Goal: Information Seeking & Learning: Learn about a topic

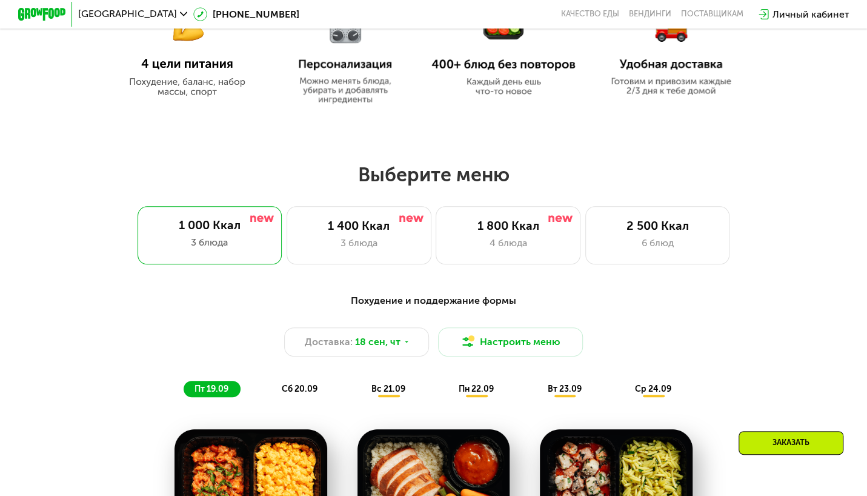
scroll to position [727, 0]
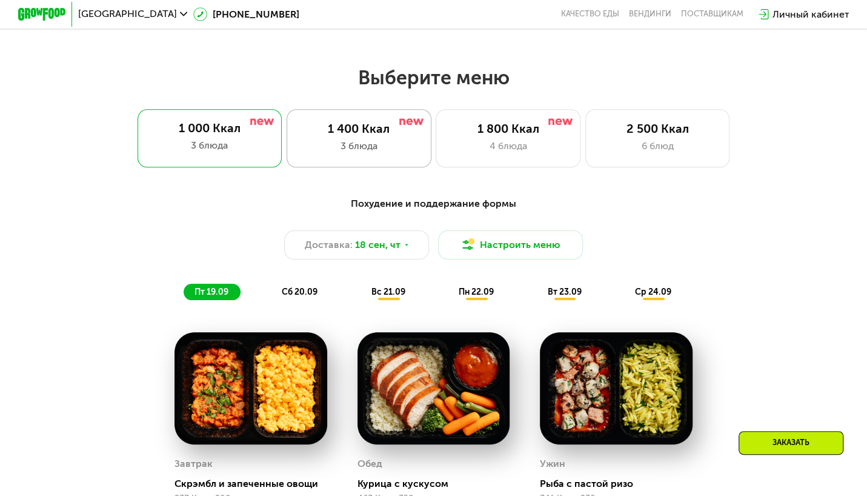
click at [377, 136] on div "1 400 Ккал" at bounding box center [358, 129] width 119 height 15
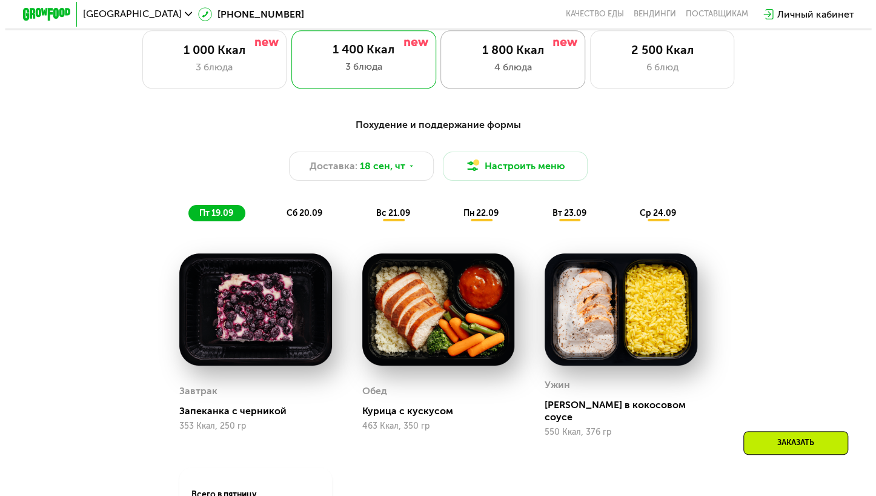
scroll to position [848, 0]
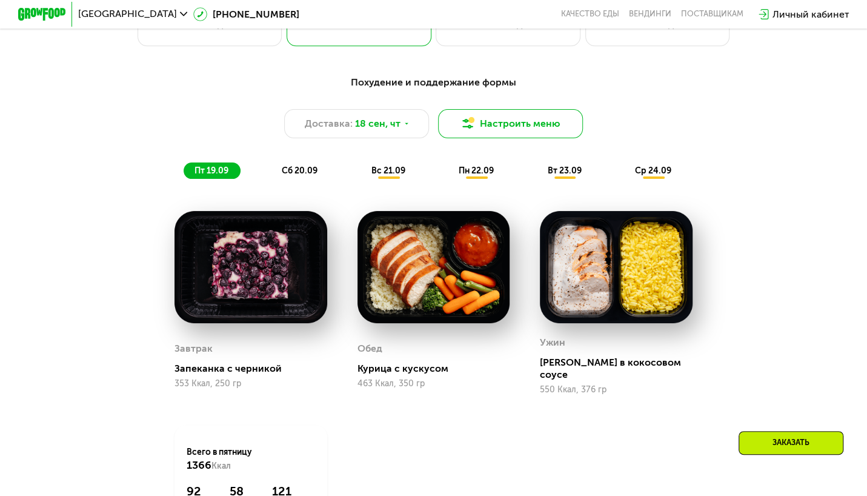
click at [475, 130] on img at bounding box center [467, 123] width 15 height 15
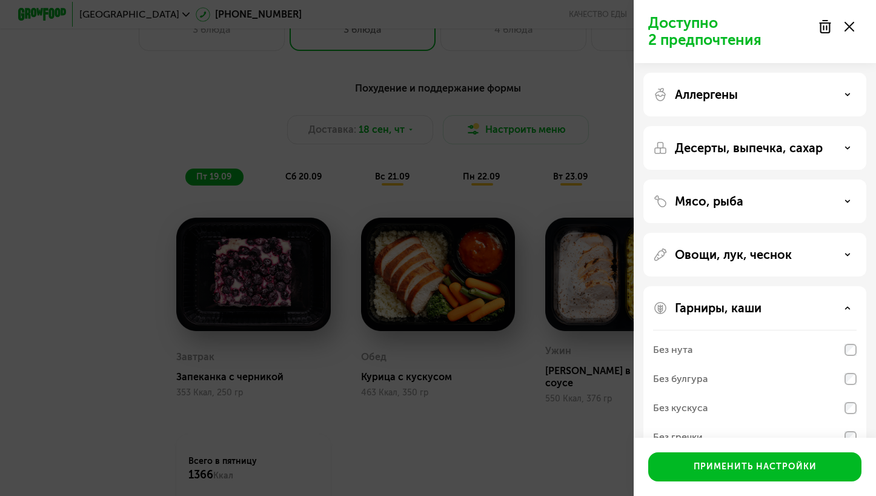
click at [851, 150] on div "Десерты, выпечка, сахар" at bounding box center [755, 148] width 204 height 15
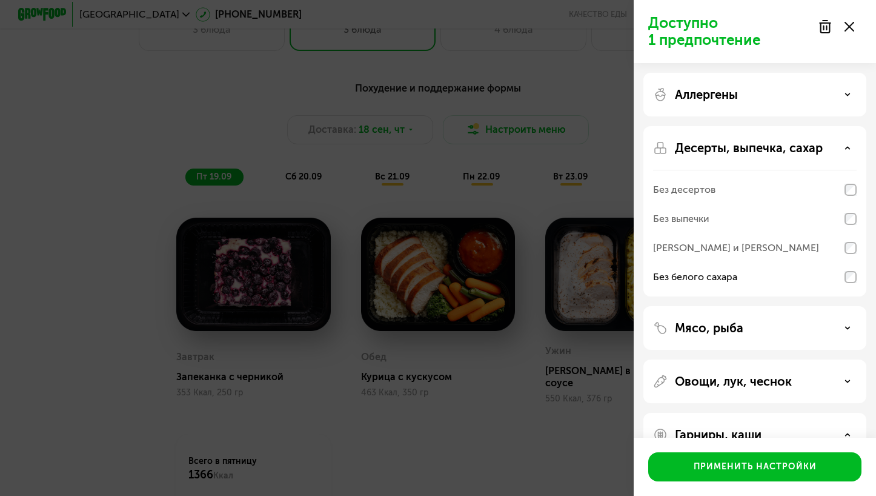
scroll to position [121, 0]
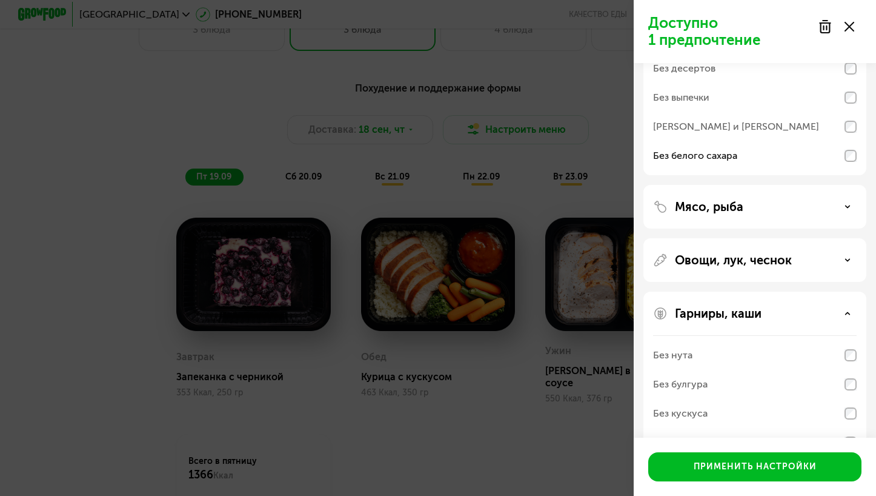
click at [846, 207] on icon at bounding box center [848, 207] width 6 height 6
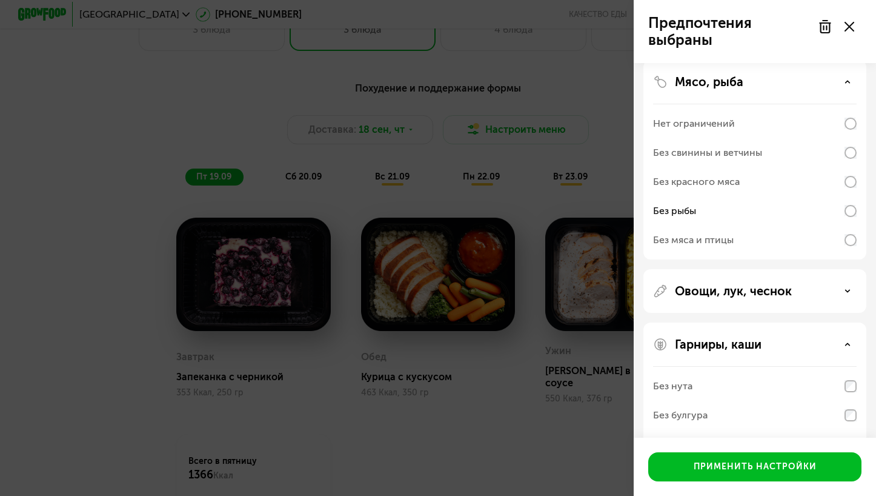
scroll to position [303, 0]
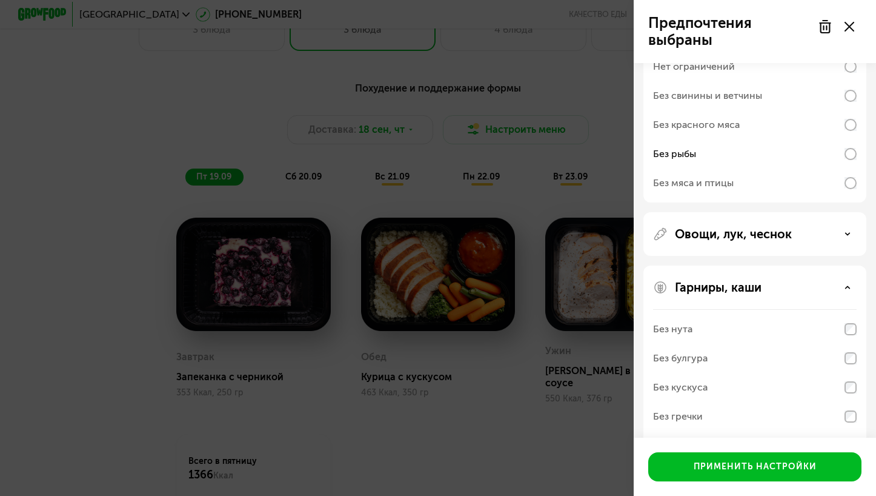
click at [848, 234] on use at bounding box center [848, 234] width 4 height 2
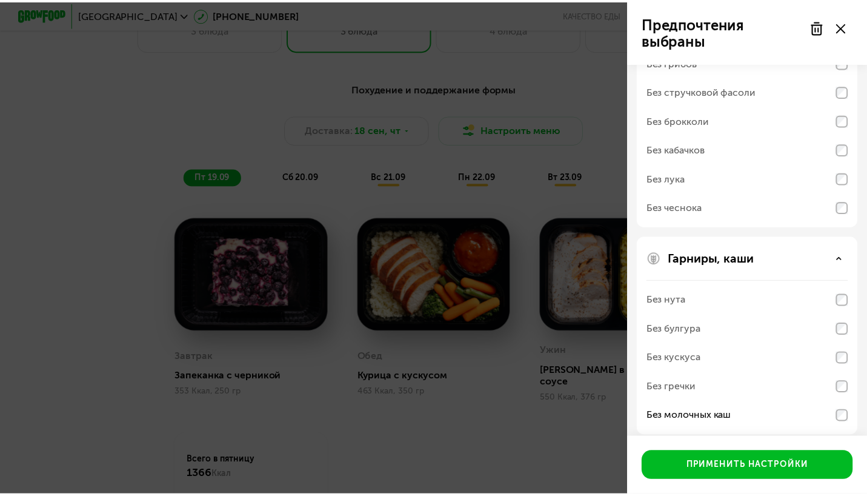
scroll to position [555, 0]
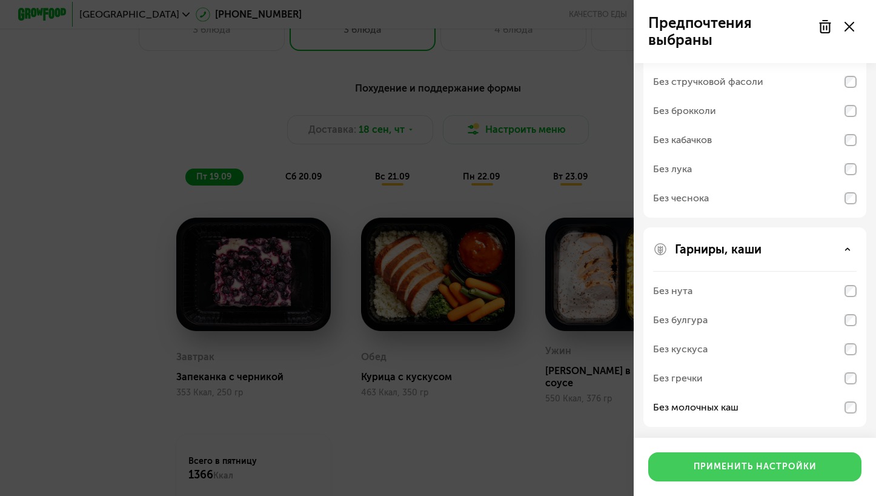
click at [730, 467] on div "Применить настройки" at bounding box center [755, 466] width 123 height 12
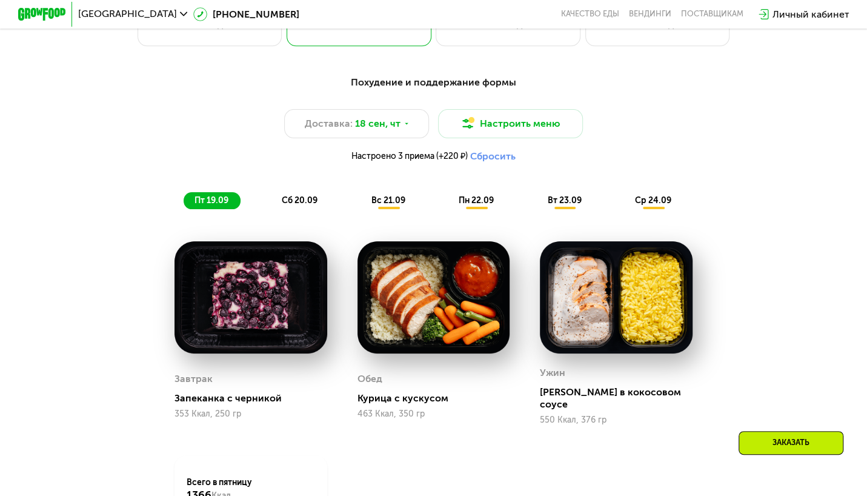
click at [299, 204] on span "сб 20.09" at bounding box center [300, 200] width 36 height 10
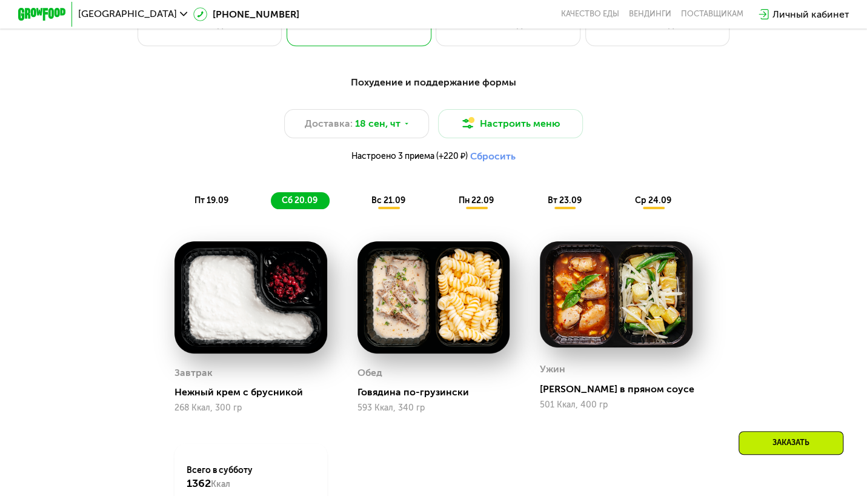
click at [392, 204] on span "вс 21.09" at bounding box center [388, 200] width 34 height 10
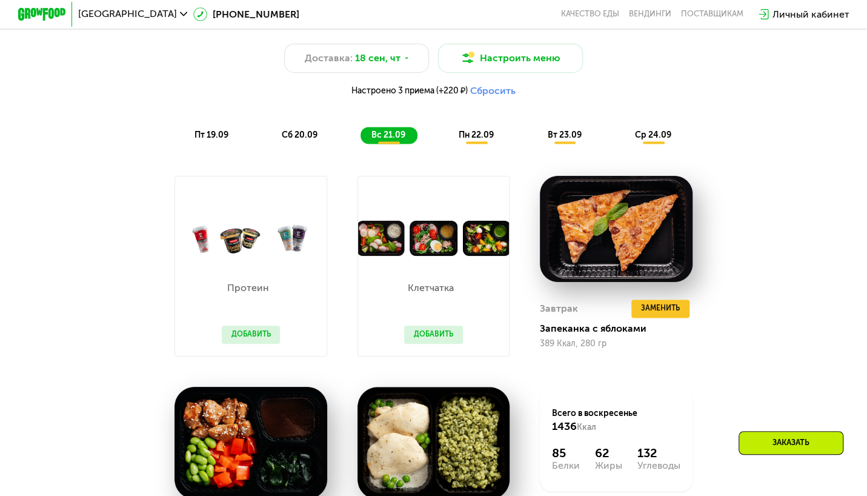
scroll to position [909, 0]
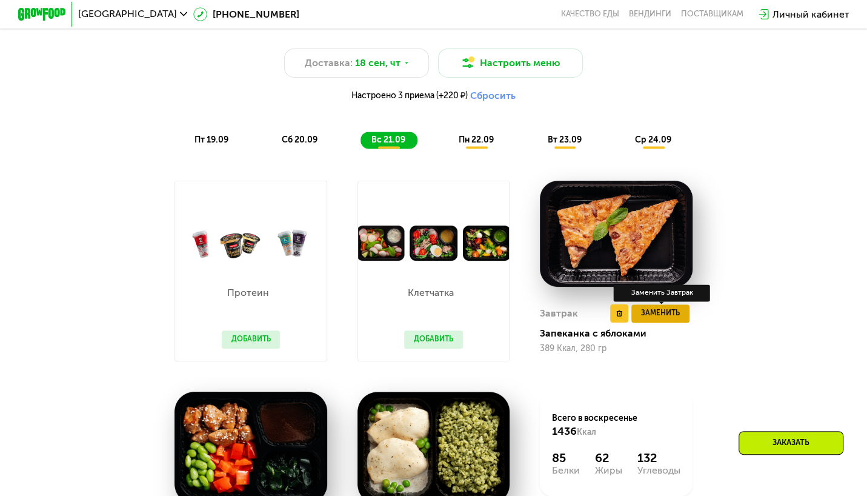
click at [672, 319] on span "Заменить" at bounding box center [660, 313] width 39 height 12
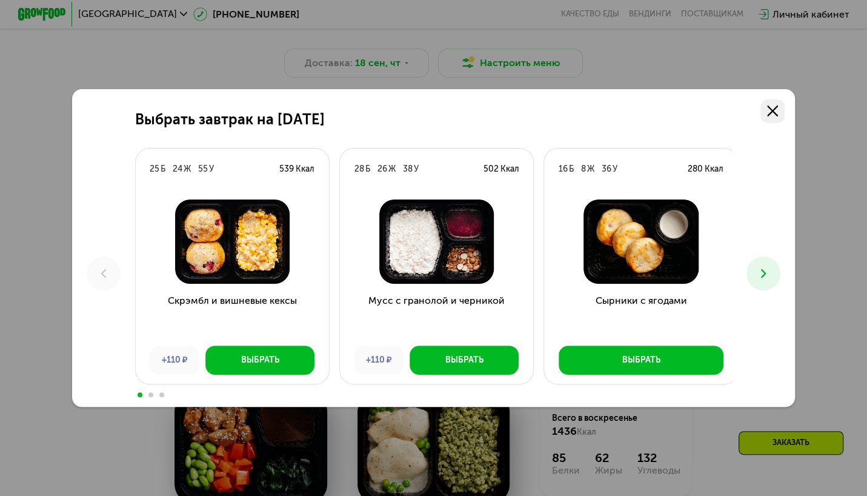
click at [778, 115] on use at bounding box center [772, 110] width 11 height 11
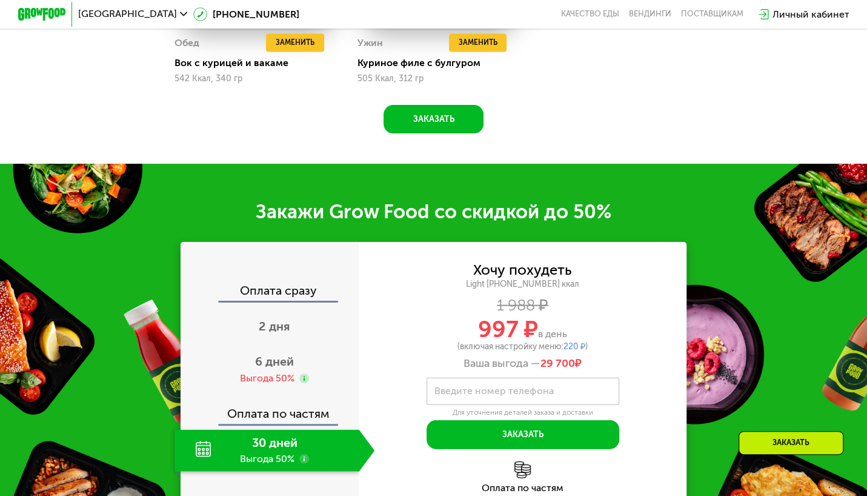
scroll to position [1454, 0]
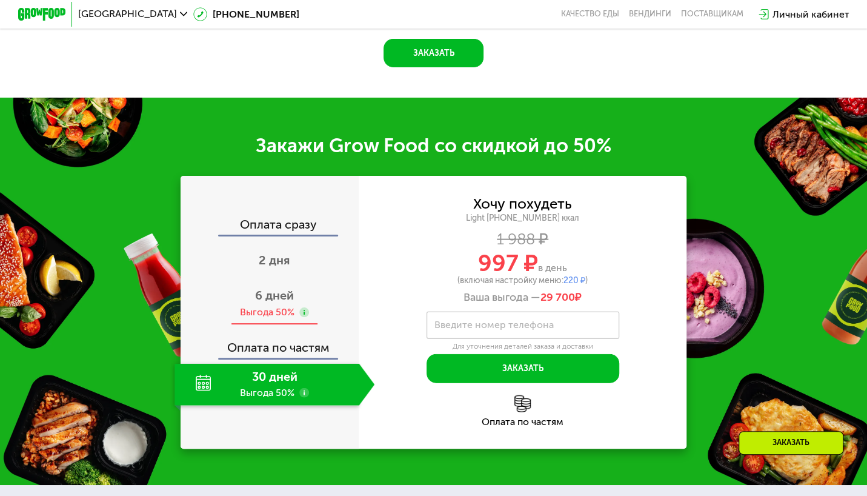
click at [265, 302] on span "6 дней" at bounding box center [274, 295] width 39 height 15
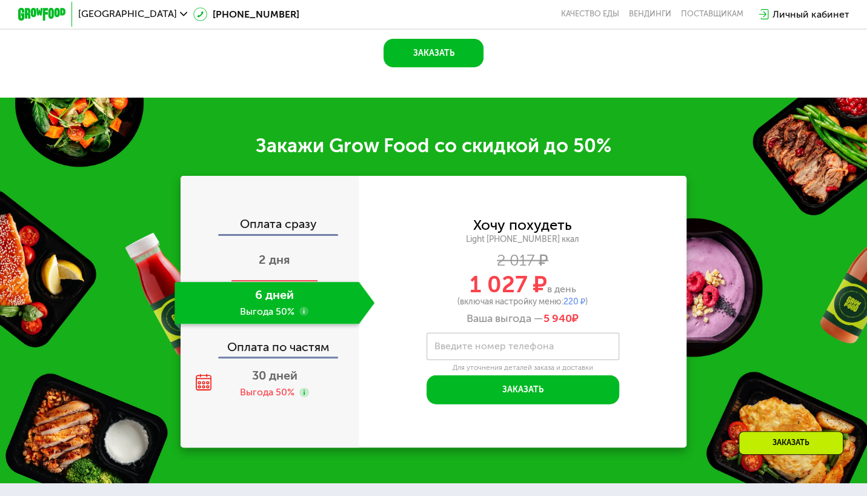
click at [260, 267] on span "2 дня" at bounding box center [275, 259] width 32 height 15
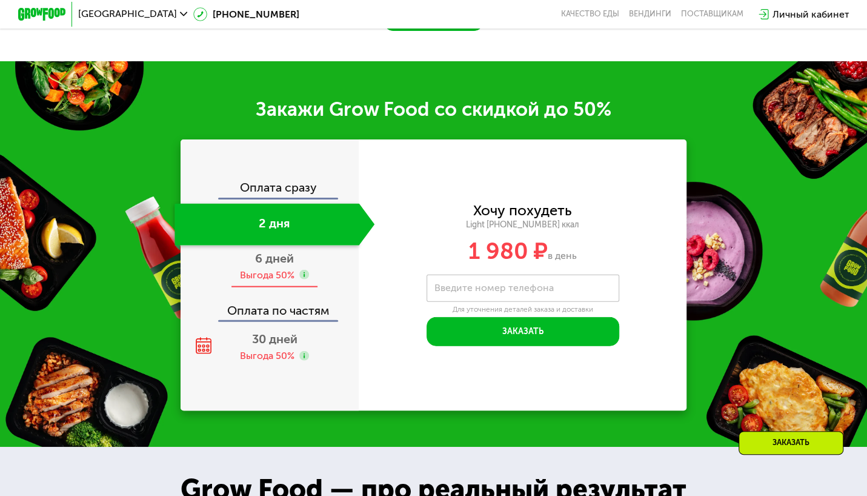
scroll to position [1347, 0]
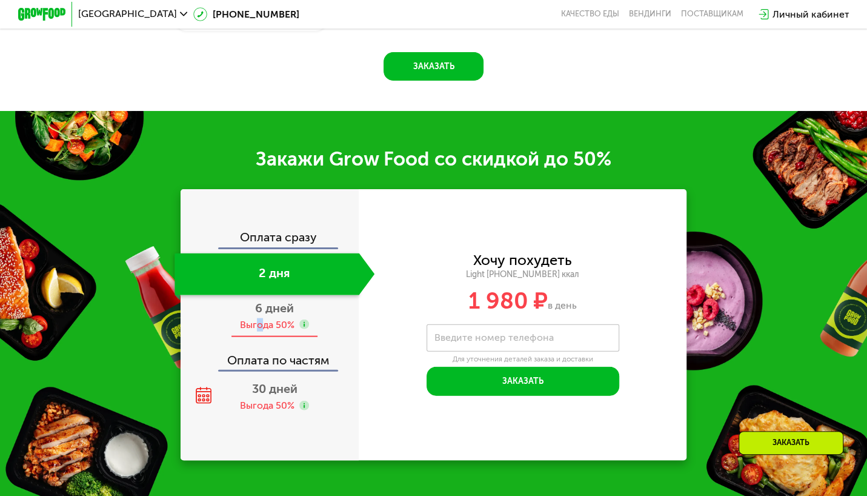
click at [257, 323] on div "Выгода 50%" at bounding box center [267, 324] width 55 height 13
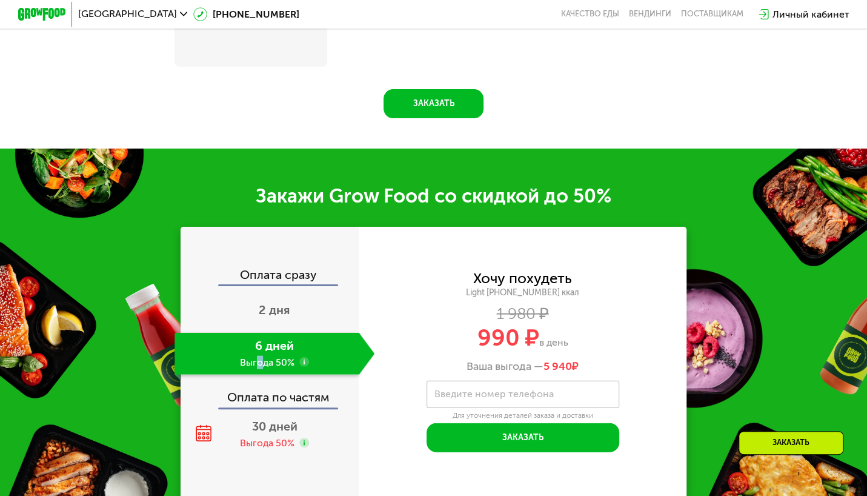
scroll to position [1378, 0]
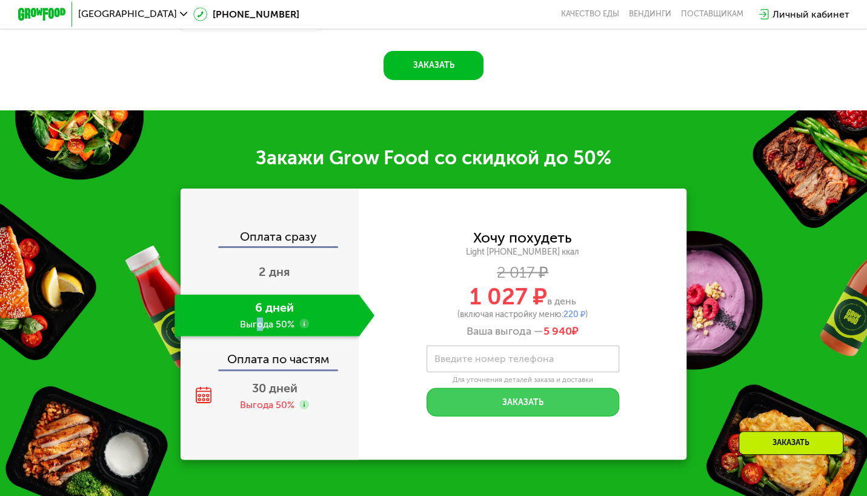
click at [513, 410] on button "Заказать" at bounding box center [523, 402] width 193 height 29
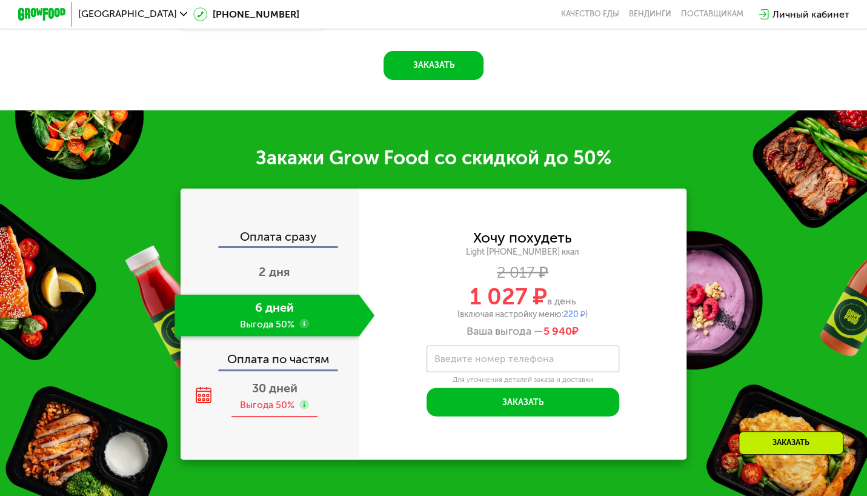
click at [257, 406] on div "Выгода 50%" at bounding box center [267, 404] width 55 height 13
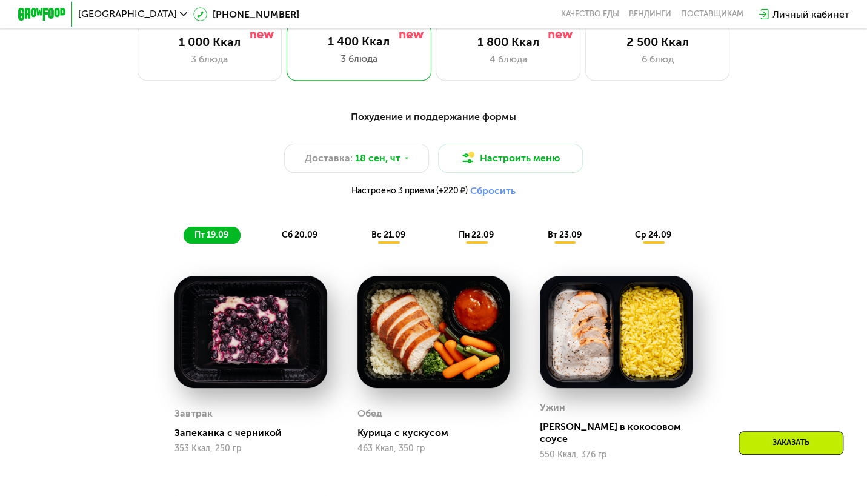
scroll to position [893, 0]
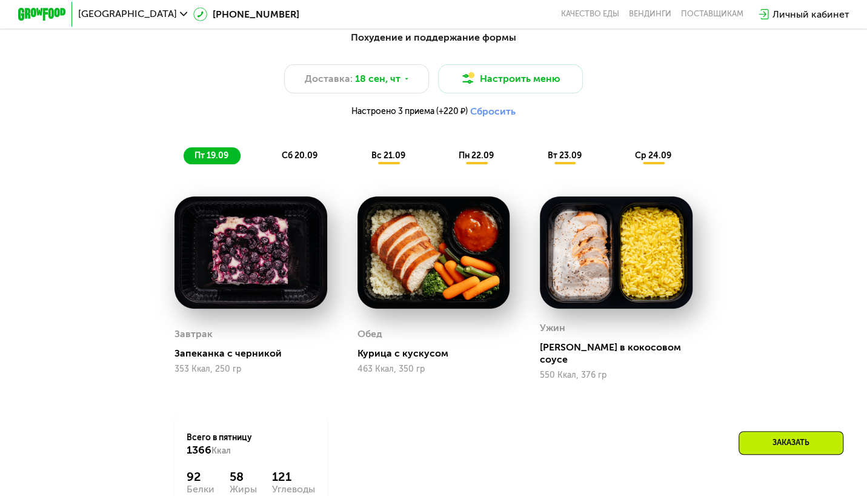
click at [475, 161] on span "пн 22.09" at bounding box center [476, 155] width 35 height 10
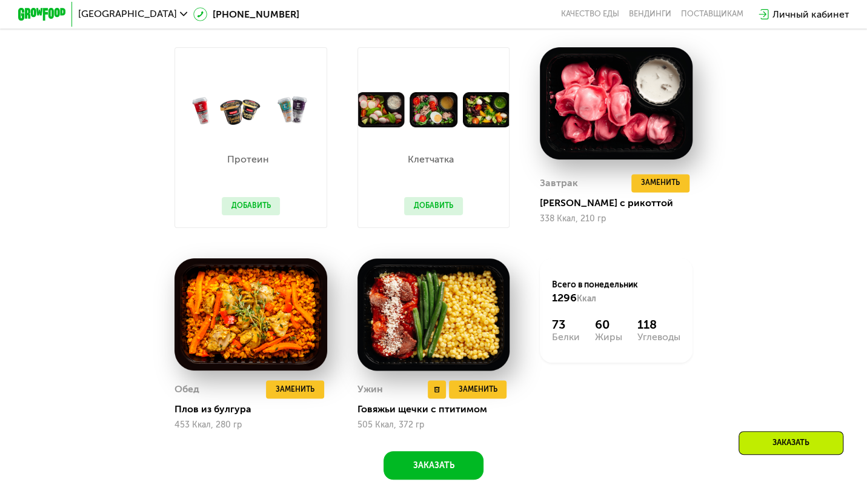
scroll to position [1014, 0]
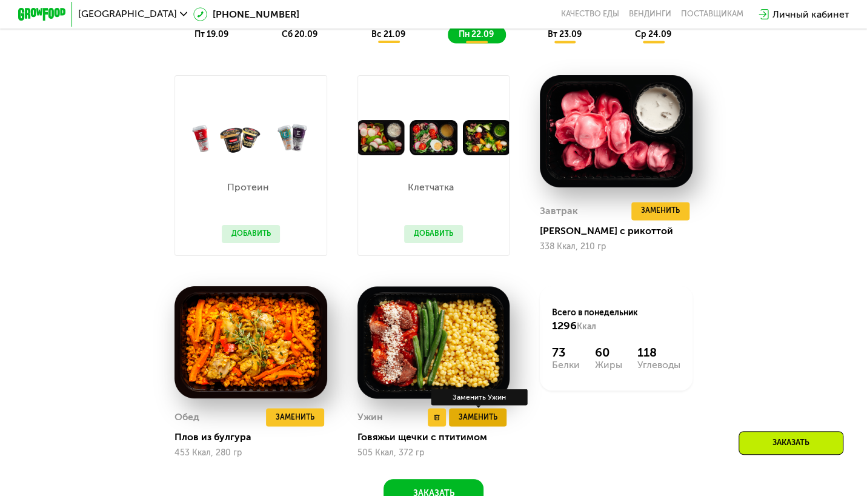
click at [460, 423] on span "Заменить" at bounding box center [477, 417] width 39 height 12
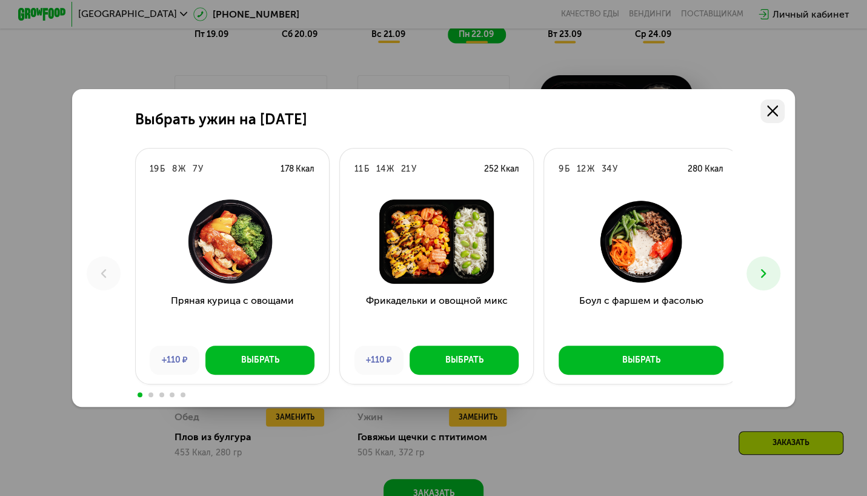
click at [774, 113] on icon at bounding box center [772, 110] width 11 height 11
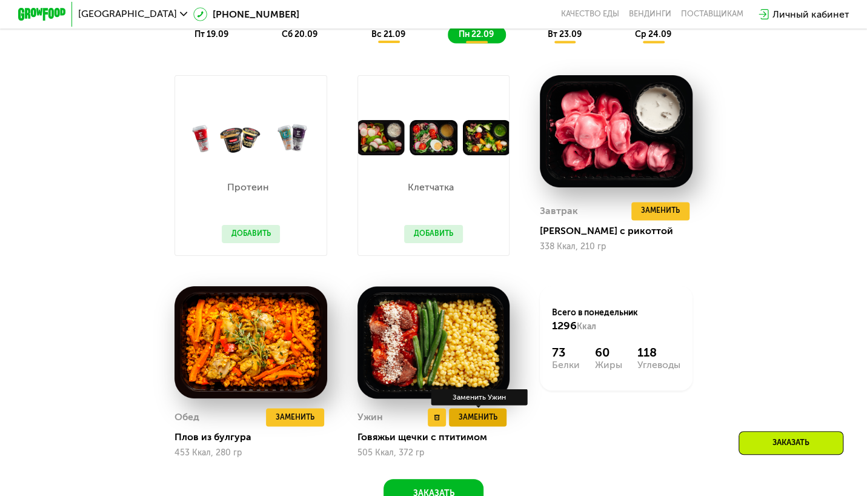
click at [471, 423] on span "Заменить" at bounding box center [477, 417] width 39 height 12
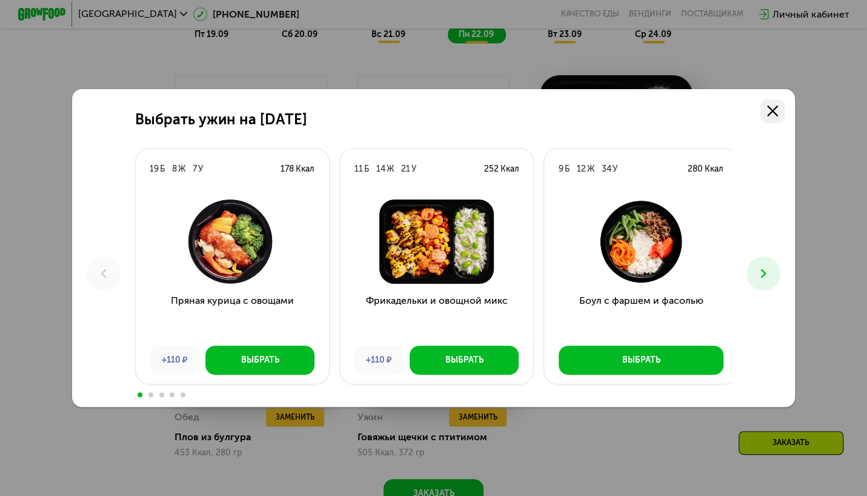
click at [773, 110] on icon at bounding box center [772, 110] width 11 height 11
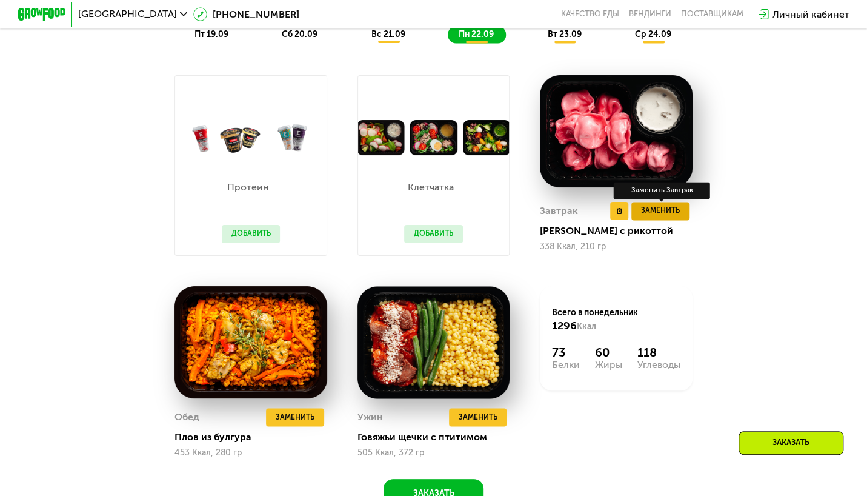
click at [665, 217] on span "Заменить" at bounding box center [660, 211] width 39 height 12
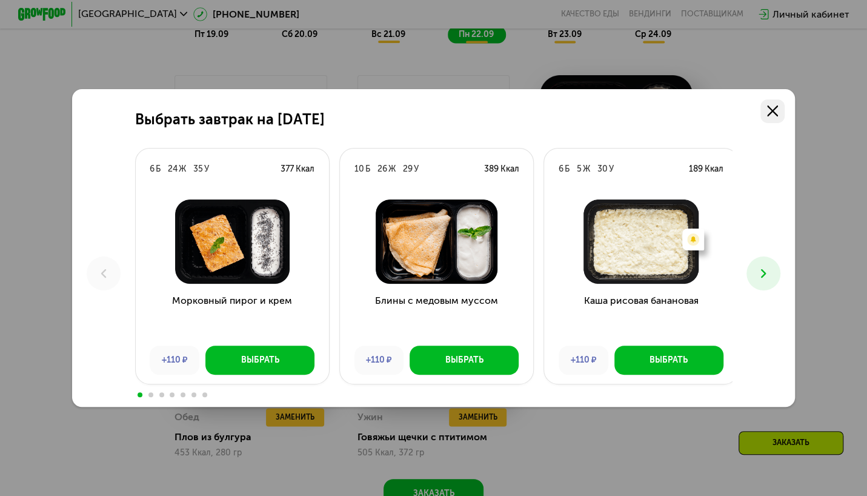
click at [776, 107] on icon at bounding box center [772, 110] width 11 height 11
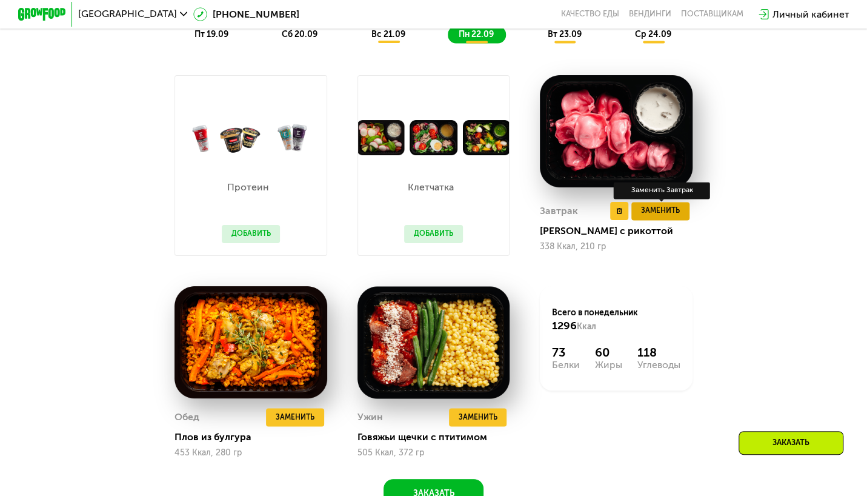
click at [651, 217] on span "Заменить" at bounding box center [660, 211] width 39 height 12
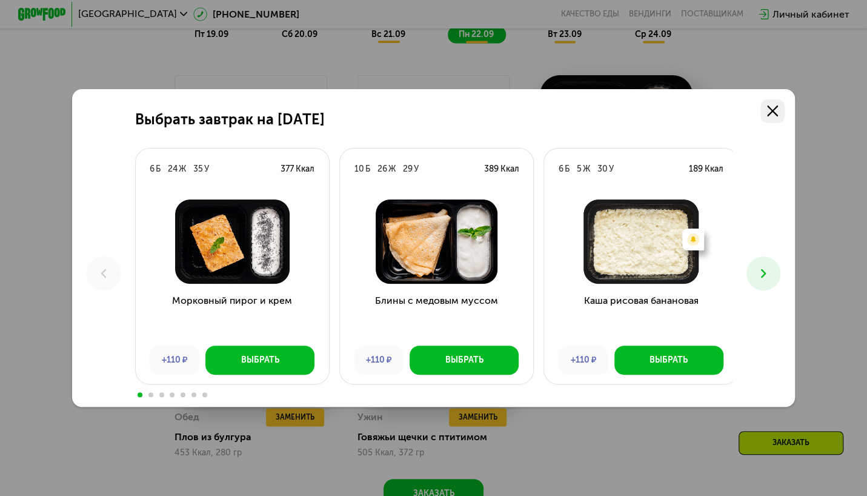
click at [772, 107] on use at bounding box center [772, 110] width 11 height 11
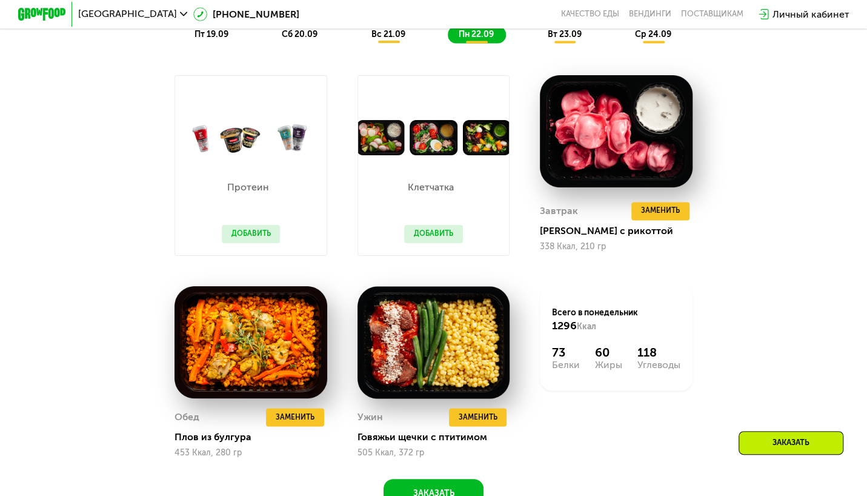
click at [577, 38] on span "вт 23.09" at bounding box center [565, 34] width 34 height 10
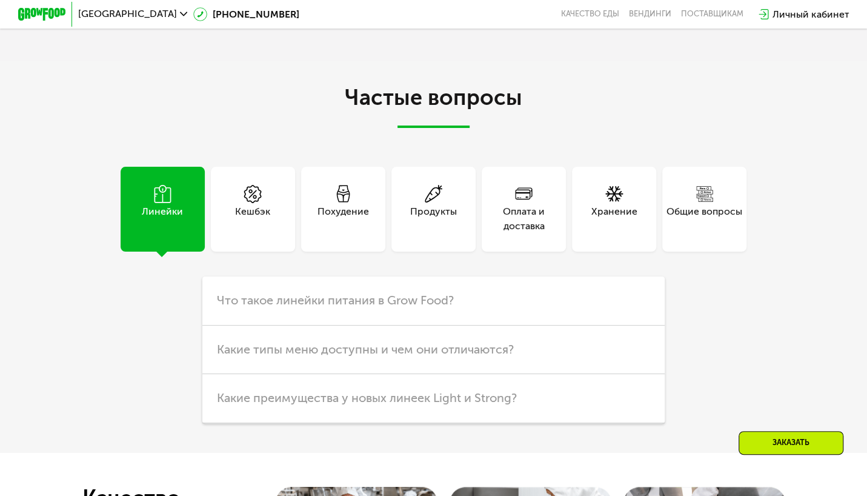
scroll to position [3256, 0]
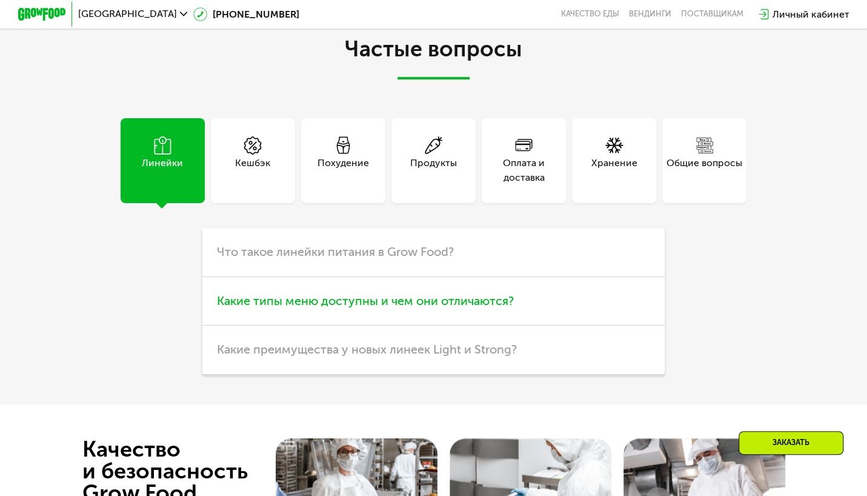
click at [448, 308] on span "Какие типы меню доступны и чем они отличаются?" at bounding box center [365, 300] width 297 height 15
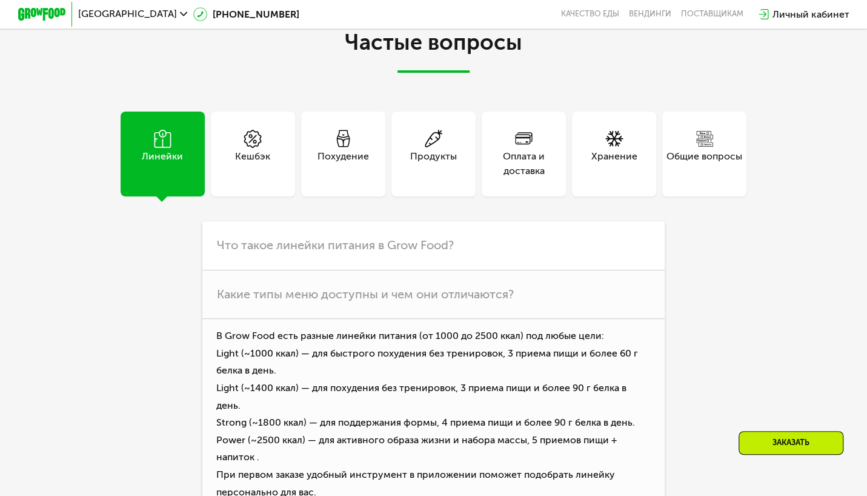
scroll to position [3135, 0]
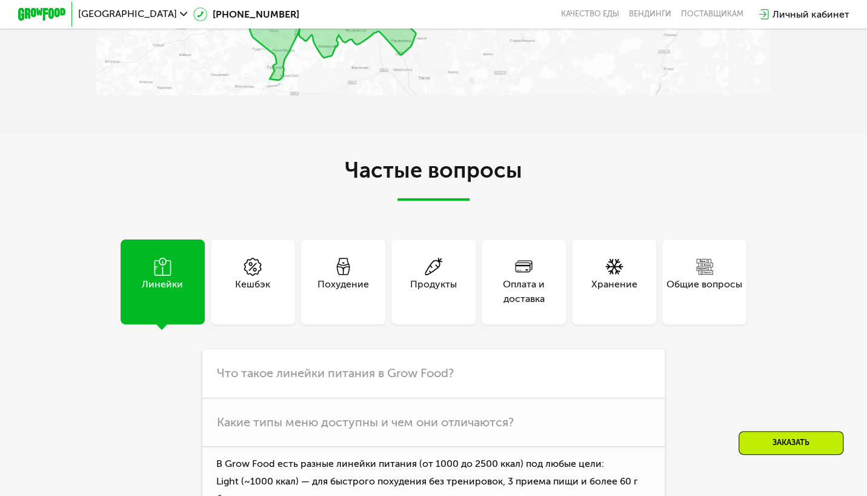
click at [356, 298] on div "Похудение" at bounding box center [342, 291] width 51 height 29
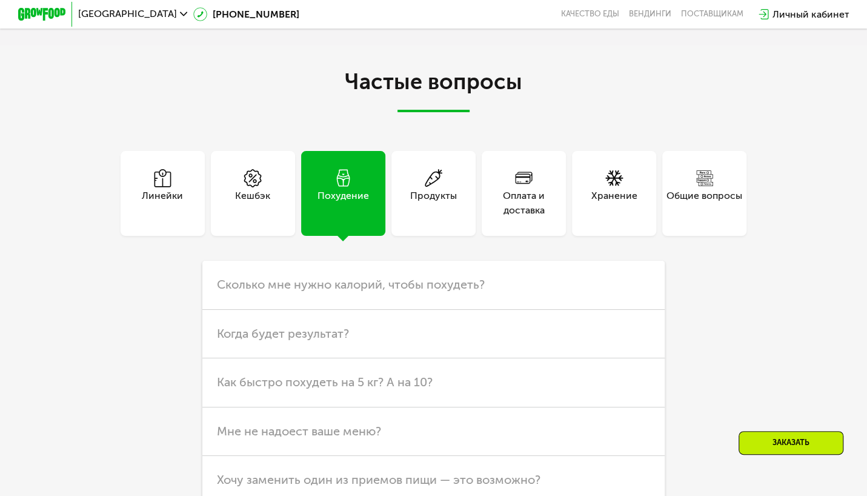
scroll to position [3316, 0]
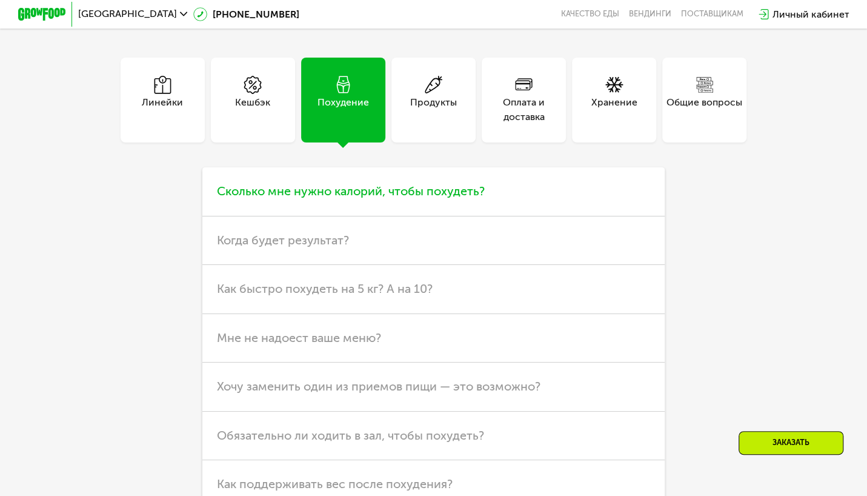
click at [520, 207] on h3 "Сколько мне нужно калорий, чтобы похудеть?" at bounding box center [433, 191] width 462 height 48
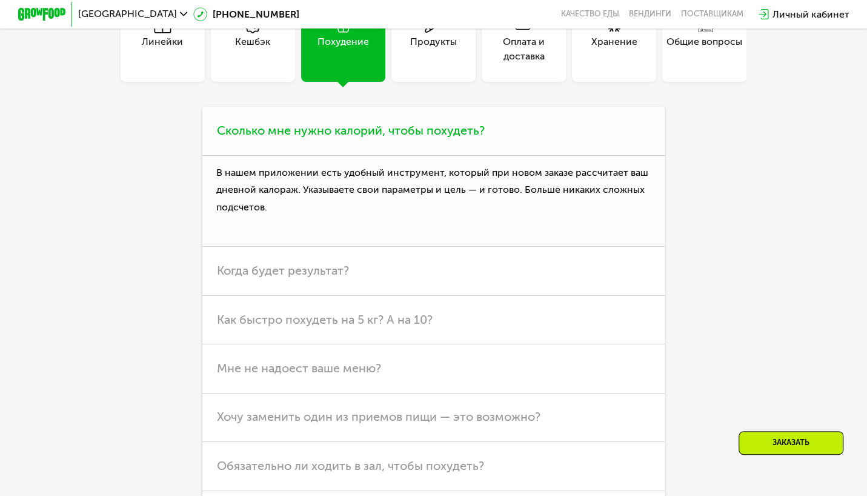
scroll to position [3438, 0]
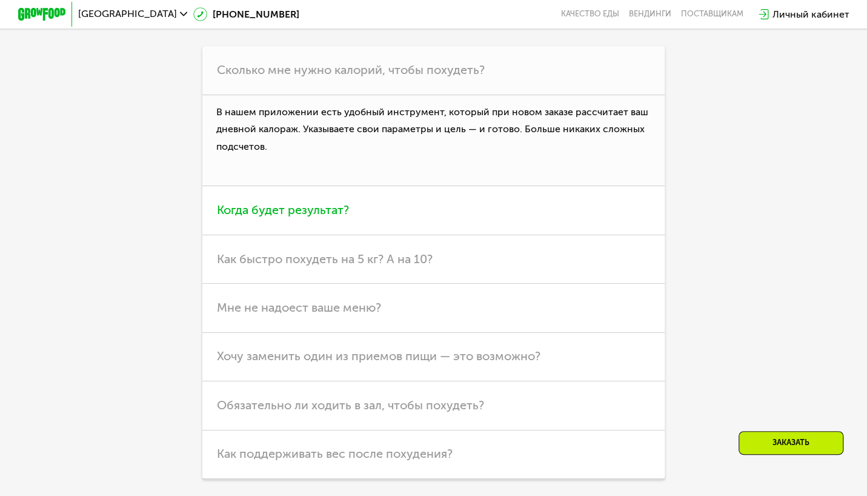
click at [314, 217] on span "Когда будет результат?" at bounding box center [283, 209] width 132 height 15
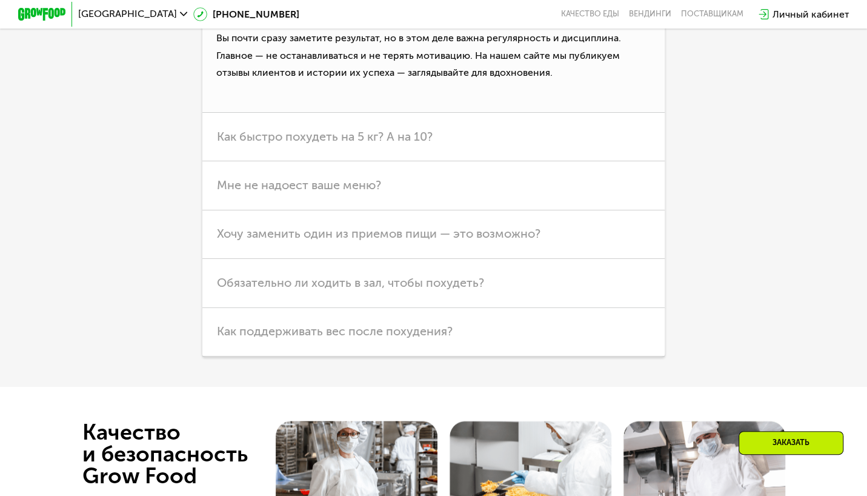
scroll to position [3619, 0]
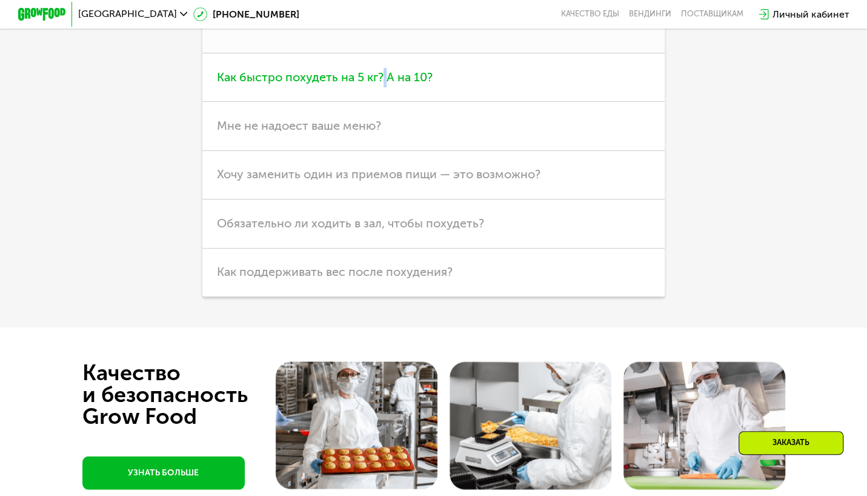
click at [385, 84] on span "Как быстро похудеть на 5 кг? А на 10?" at bounding box center [325, 77] width 216 height 15
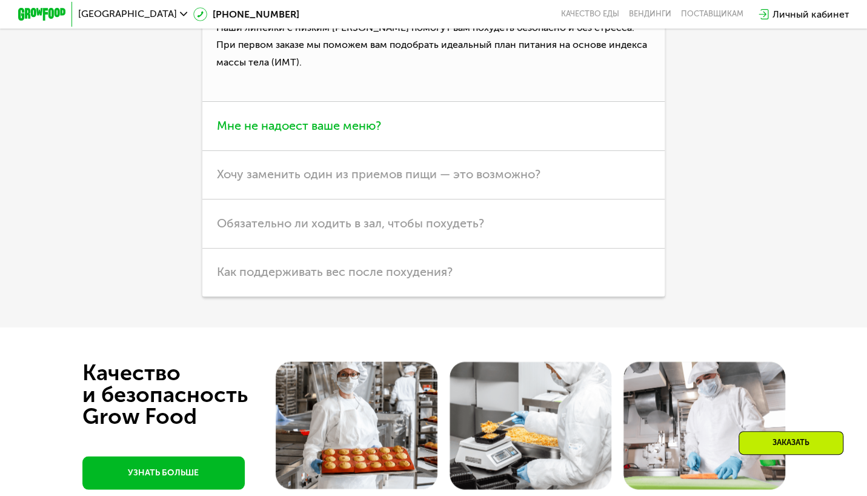
click at [342, 133] on span "Мне не надоест ваше меню?" at bounding box center [299, 125] width 164 height 15
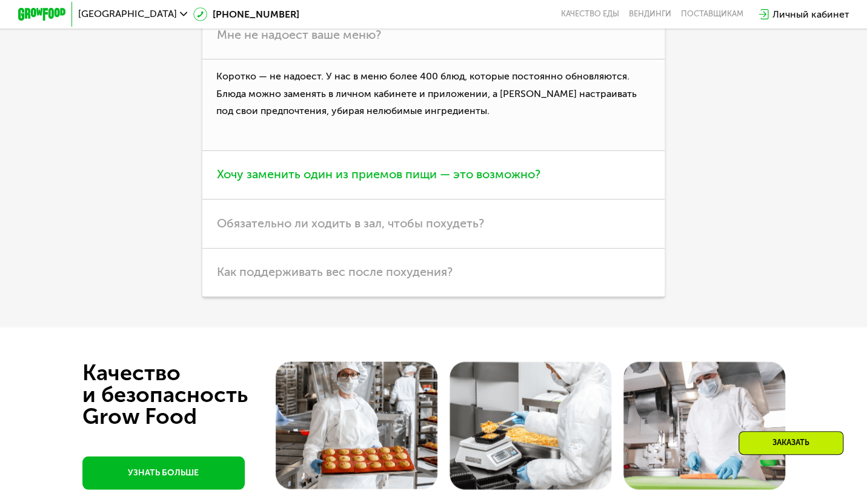
click at [267, 181] on span "Хочу заменить один из приемов пищи — это возможно?" at bounding box center [379, 174] width 324 height 15
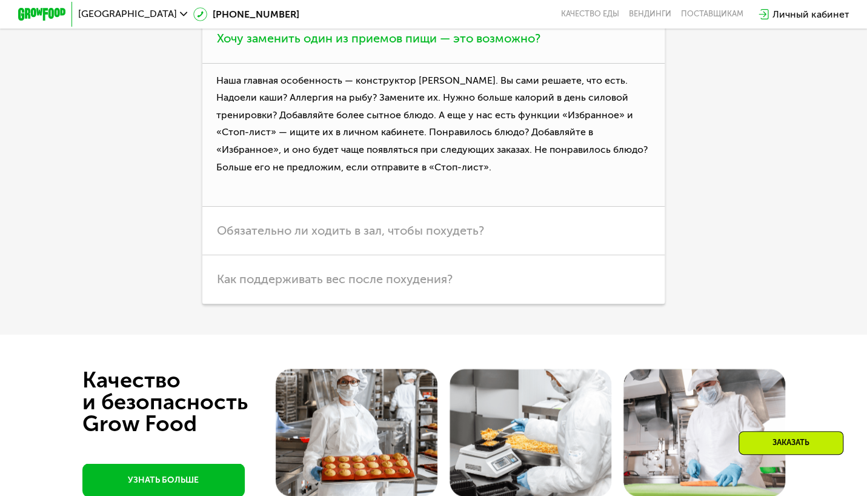
scroll to position [3741, 0]
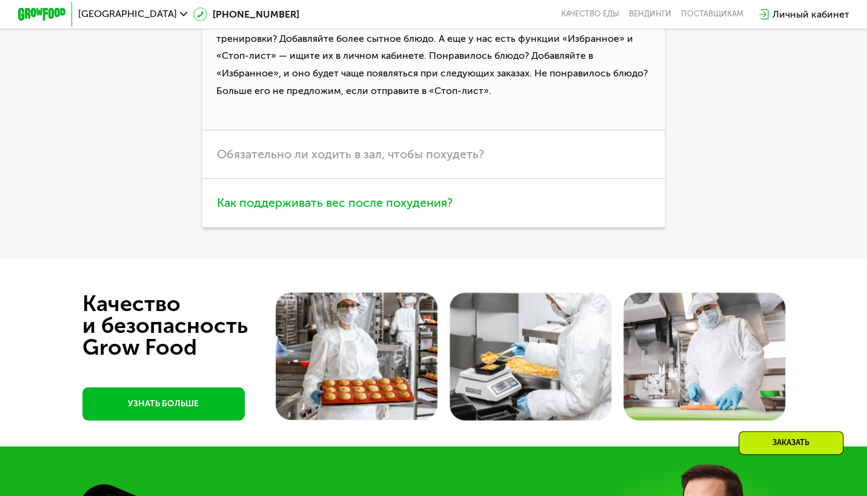
click at [334, 161] on span "Обязательно ли ходить в зал, чтобы похудеть?" at bounding box center [350, 154] width 267 height 15
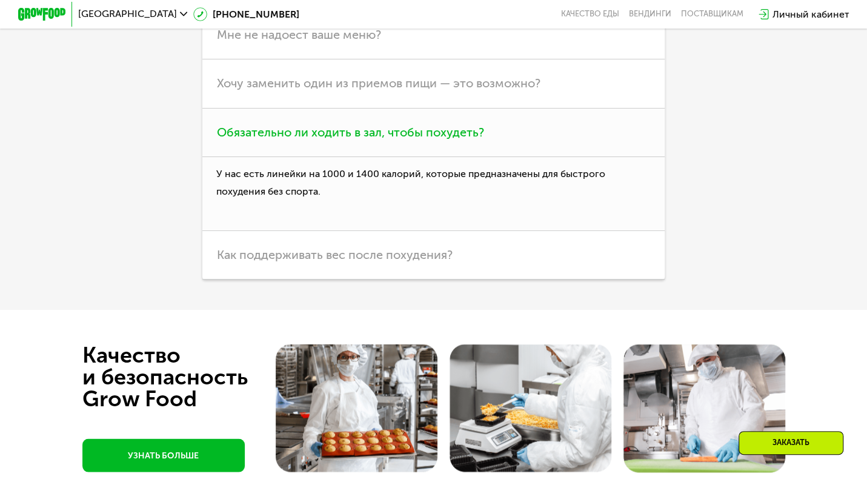
scroll to position [3680, 0]
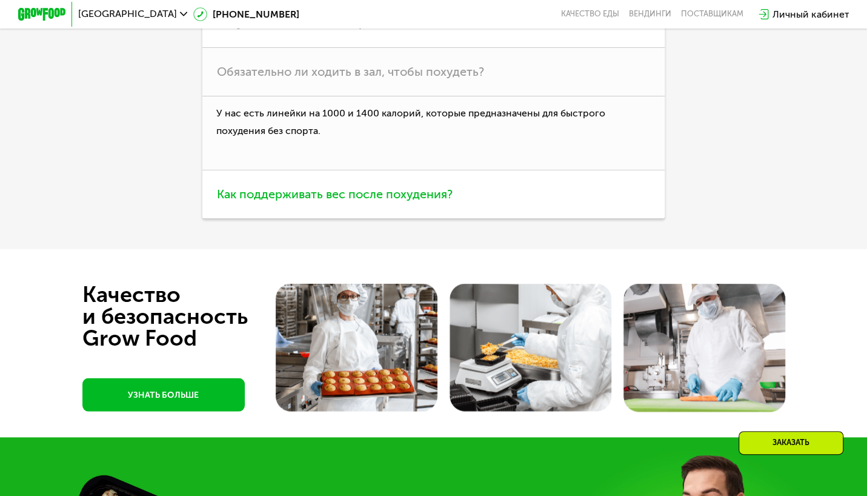
click at [314, 201] on span "Как поддерживать вес после похудения?" at bounding box center [335, 194] width 236 height 15
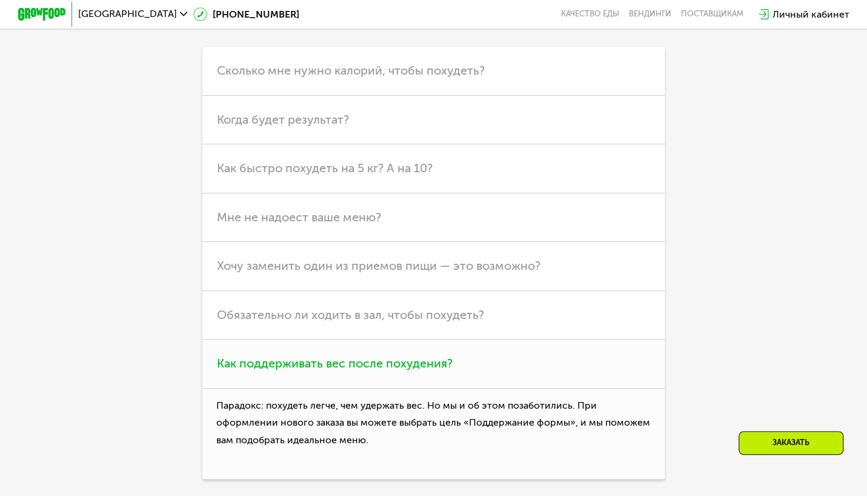
scroll to position [3316, 0]
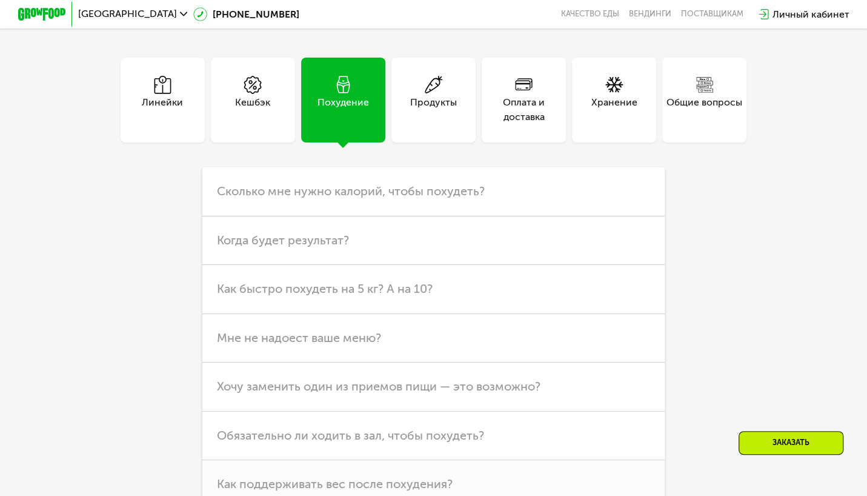
click at [446, 113] on div "Продукты" at bounding box center [433, 109] width 47 height 29
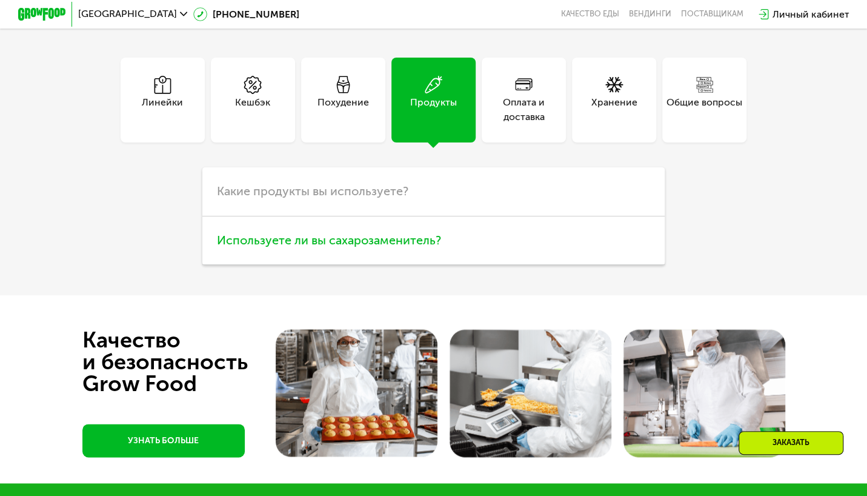
click at [377, 247] on span "Используете ли вы сахарозаменитель?" at bounding box center [329, 240] width 224 height 15
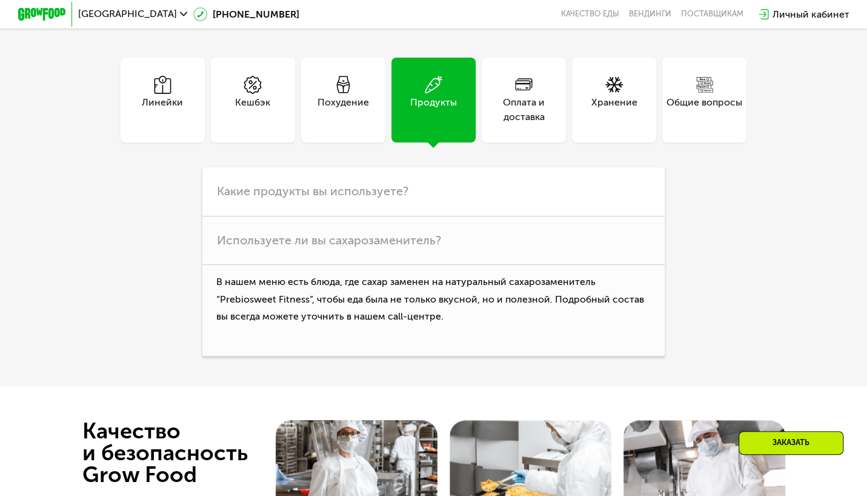
click at [528, 123] on div "Оплата и доставка" at bounding box center [524, 109] width 84 height 29
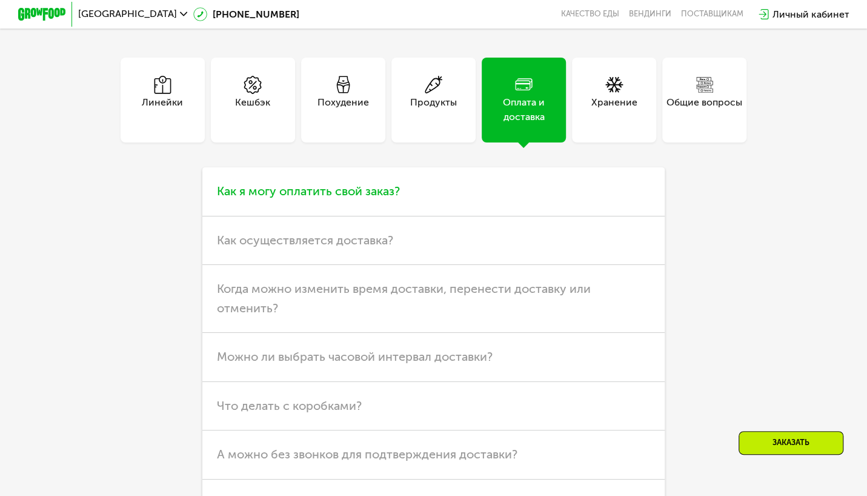
scroll to position [3377, 0]
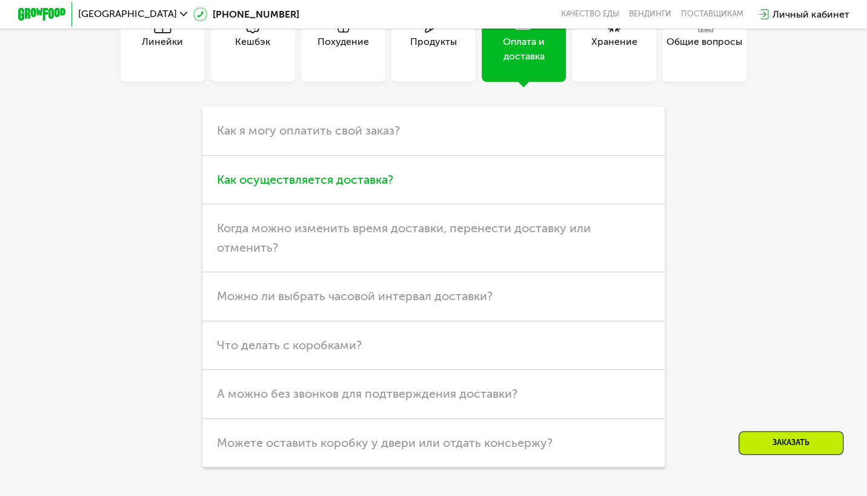
click at [412, 187] on h3 "Как осуществляется доставка?" at bounding box center [433, 180] width 462 height 48
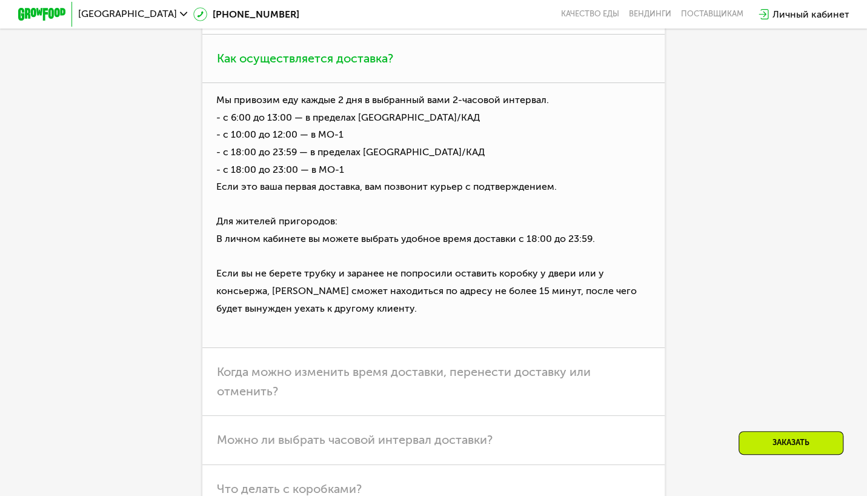
scroll to position [3680, 0]
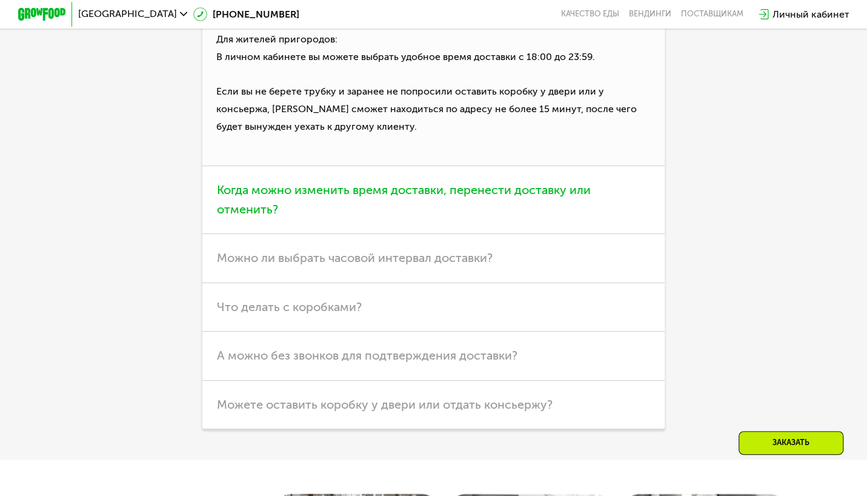
click at [324, 214] on span "Когда можно изменить время доставки, перенести доставку или отменить?" at bounding box center [404, 199] width 374 height 34
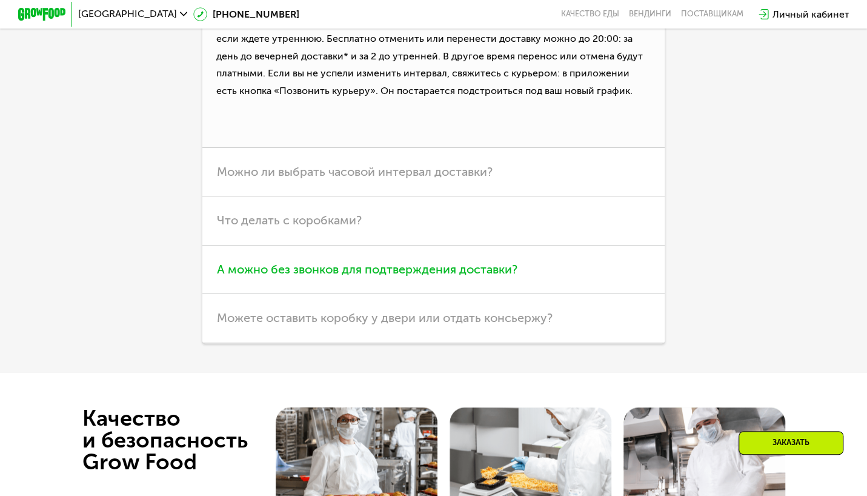
scroll to position [3619, 0]
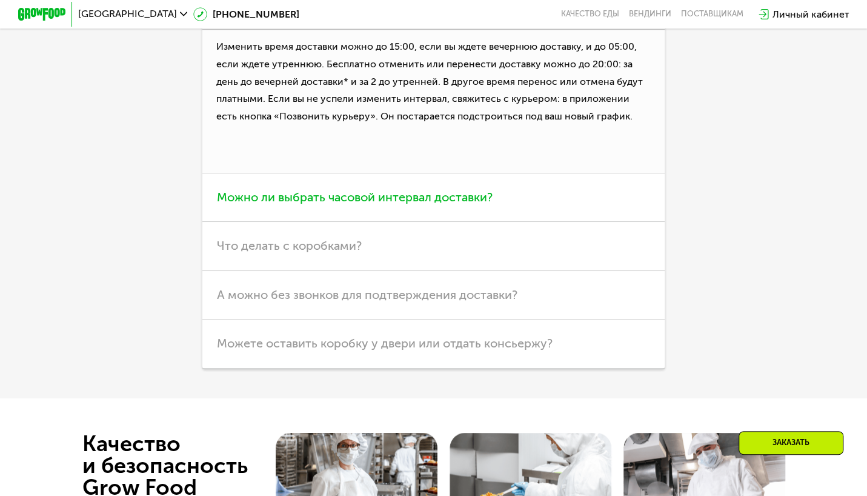
click at [328, 204] on span "Можно ли выбрать часовой интервал доставки?" at bounding box center [355, 197] width 276 height 15
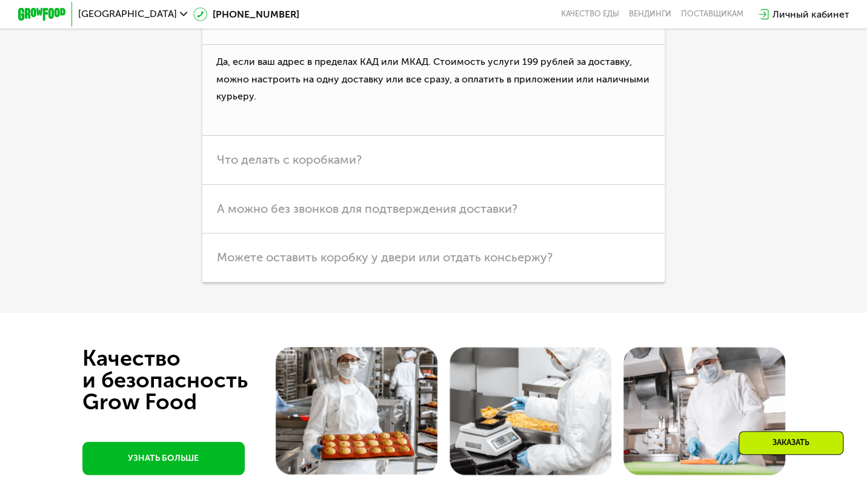
scroll to position [3680, 0]
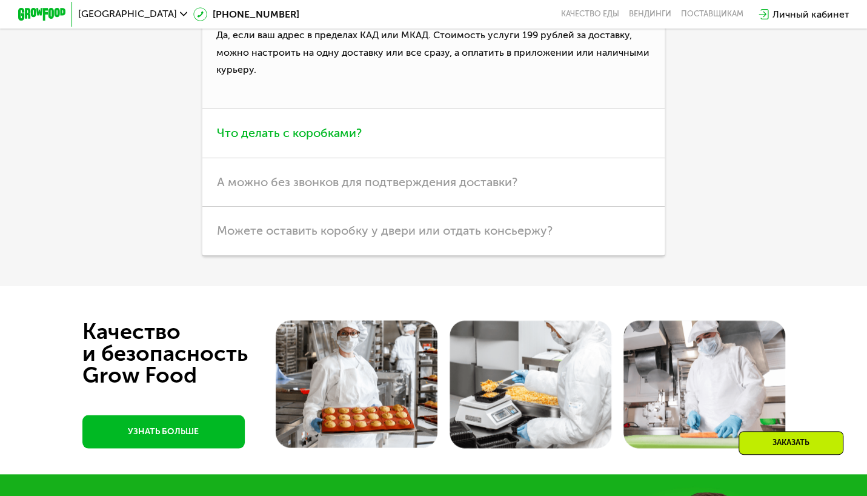
click at [305, 140] on span "Что делать с коробками?" at bounding box center [289, 132] width 145 height 15
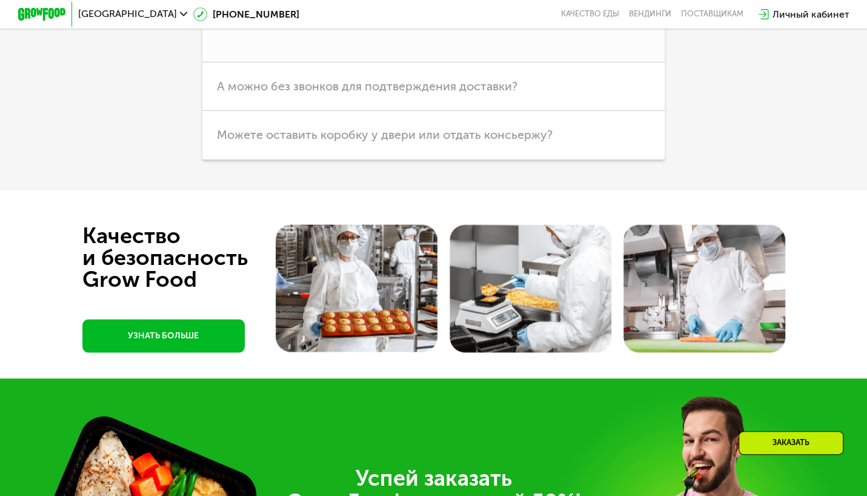
scroll to position [3801, 0]
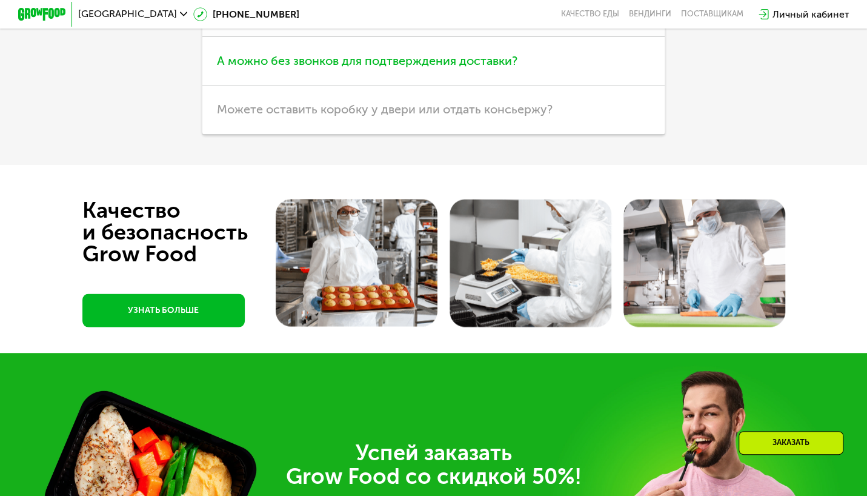
click at [324, 68] on span "А можно без звонков для подтверждения доставки?" at bounding box center [367, 60] width 301 height 15
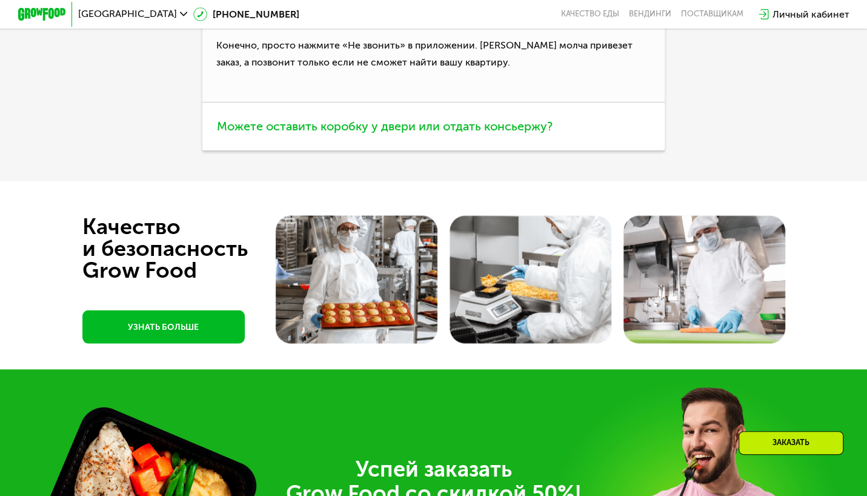
scroll to position [3741, 0]
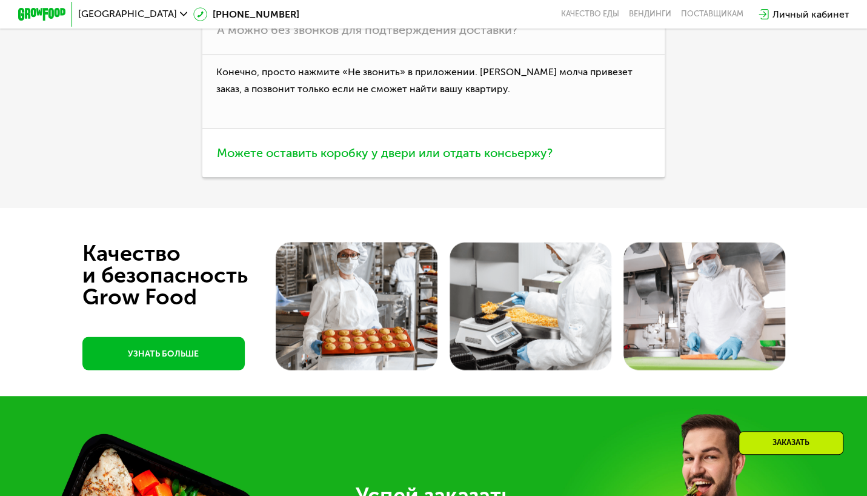
click at [277, 160] on span "Можете оставить коробку у двери или отдать консьержу?" at bounding box center [385, 152] width 336 height 15
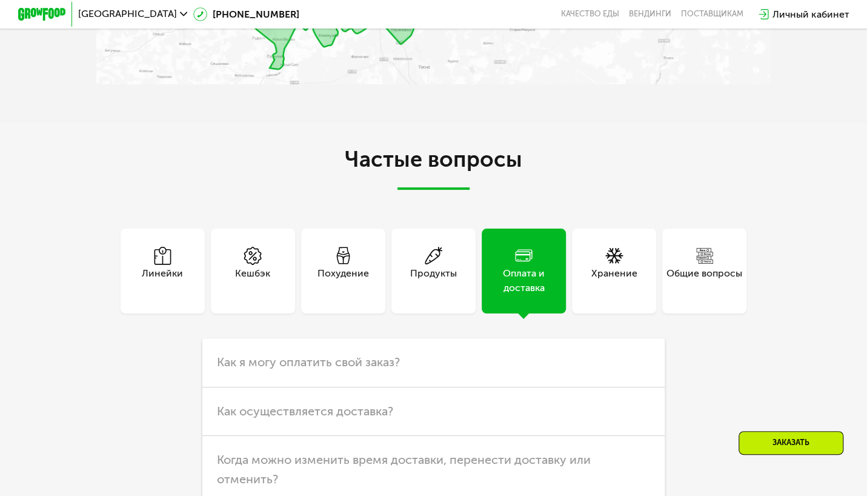
scroll to position [3135, 0]
